Goal: Navigation & Orientation: Find specific page/section

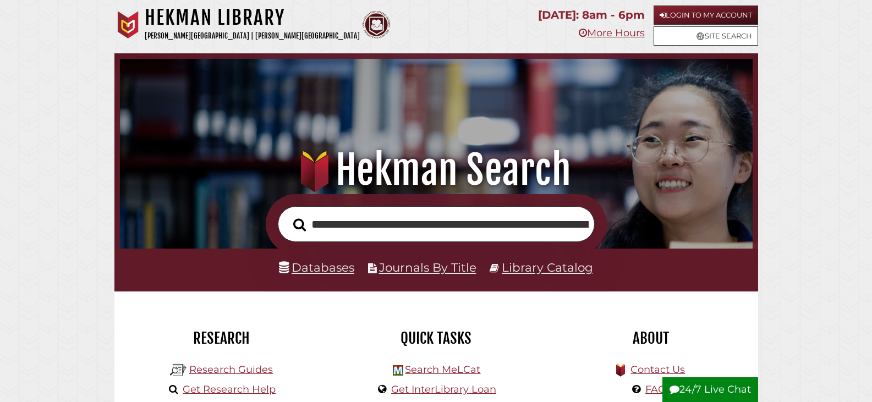
scroll to position [0, 356]
type input "**********"
click at [288, 215] on button "Search" at bounding box center [300, 225] width 24 height 20
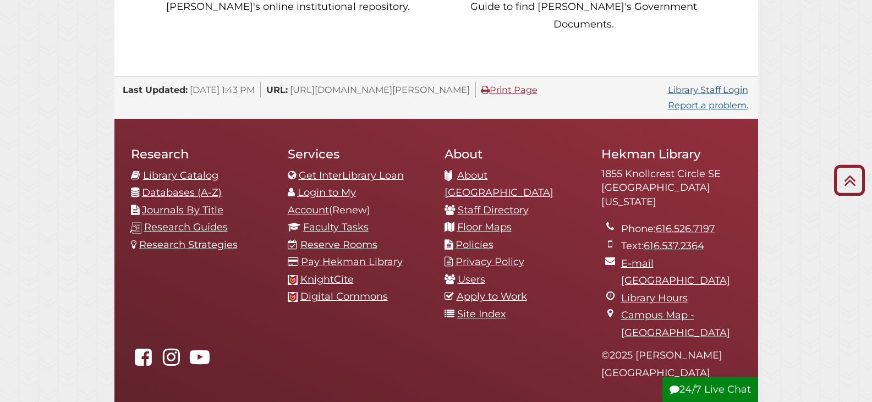
scroll to position [1209, 0]
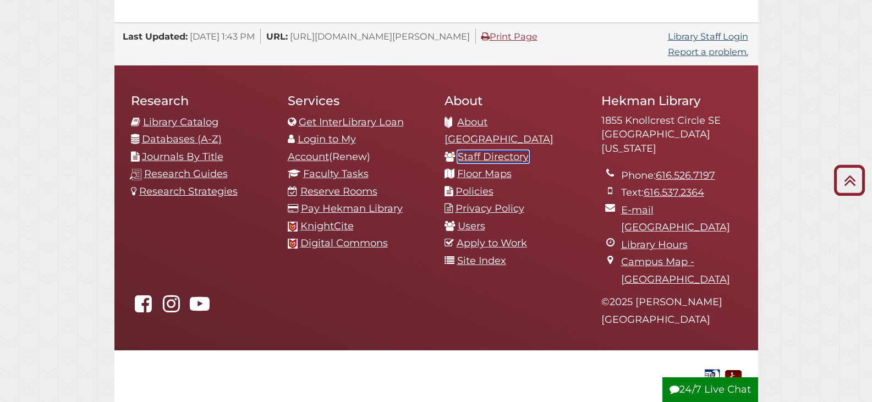
click at [484, 151] on link "Staff Directory" at bounding box center [493, 157] width 71 height 12
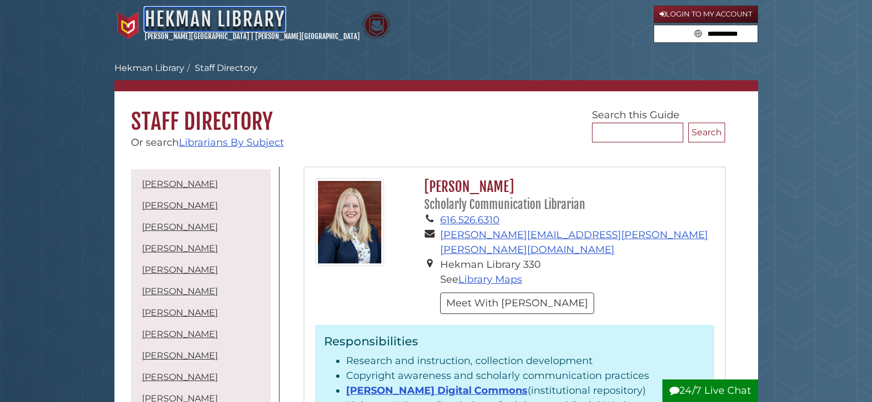
click at [164, 21] on link "Hekman Library" at bounding box center [215, 19] width 140 height 24
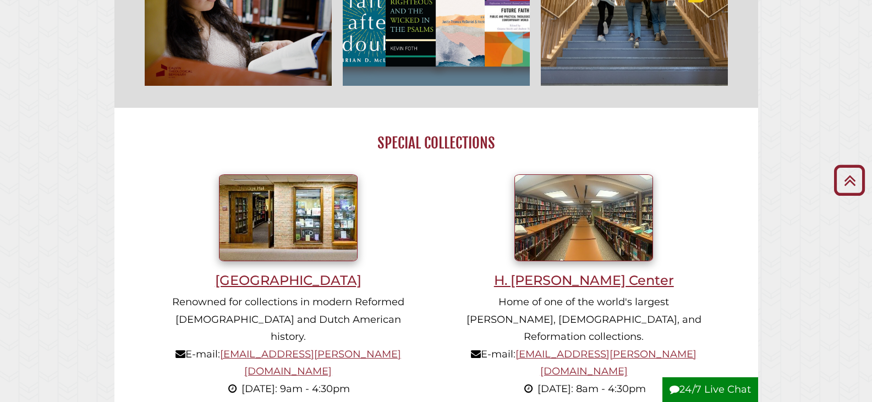
scroll to position [715, 0]
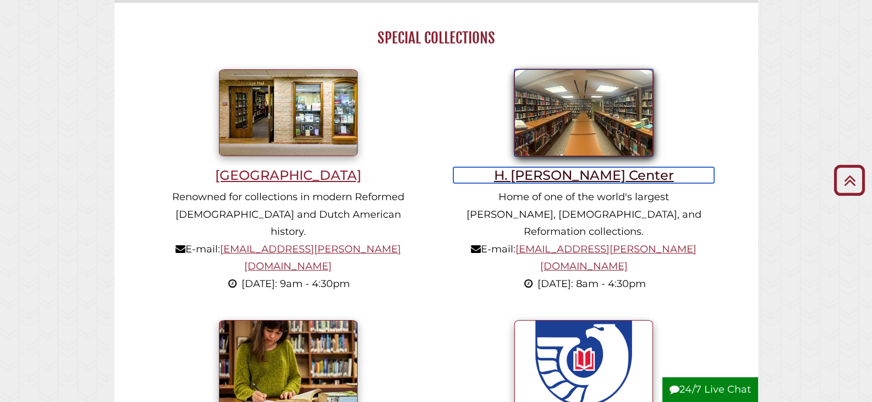
click at [580, 183] on h3 "H. Henry Meeter Center" at bounding box center [583, 175] width 261 height 16
